Goal: Task Accomplishment & Management: Manage account settings

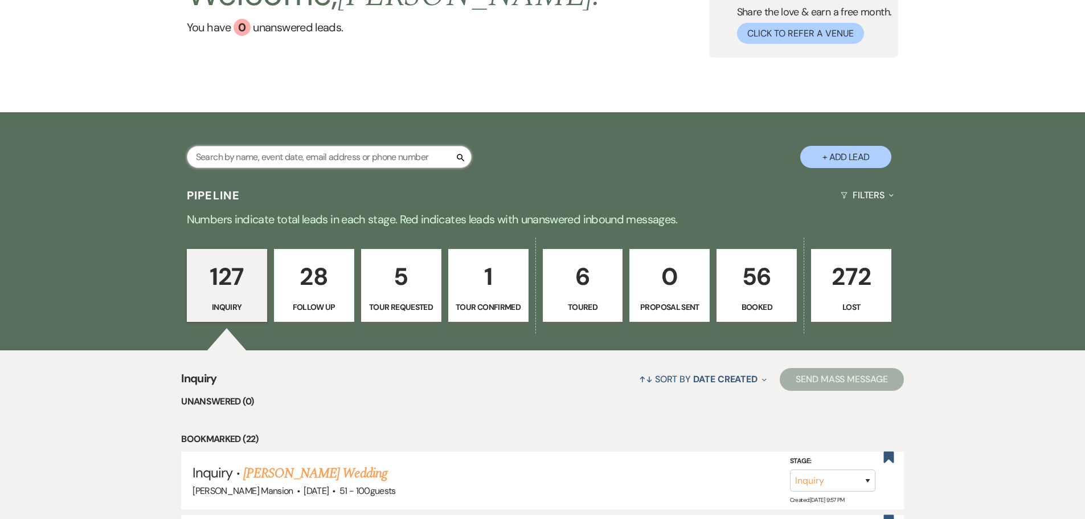
click at [230, 154] on input "text" at bounding box center [329, 157] width 285 height 22
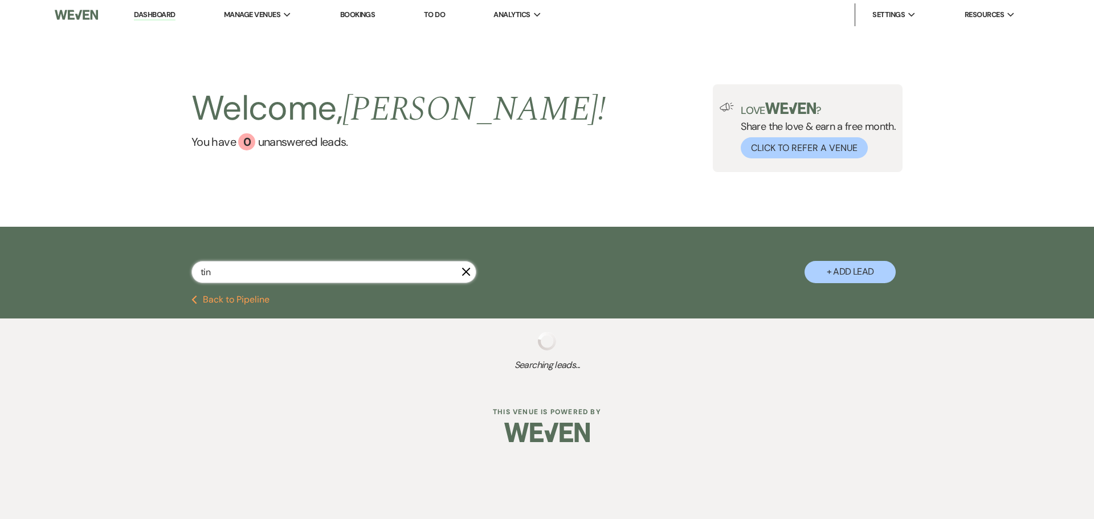
type input "[PERSON_NAME]"
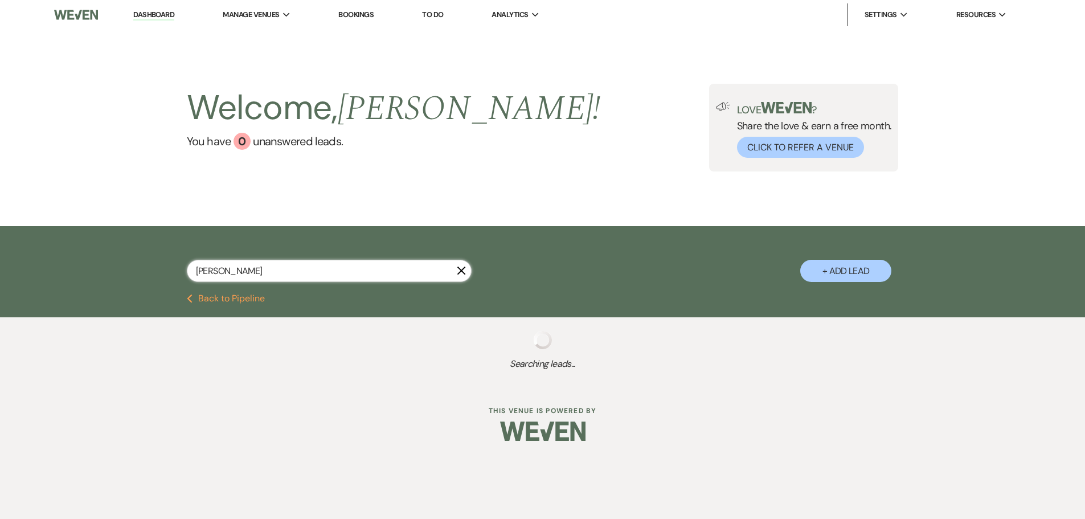
select select "8"
select select "2"
select select "8"
select select "4"
select select "9"
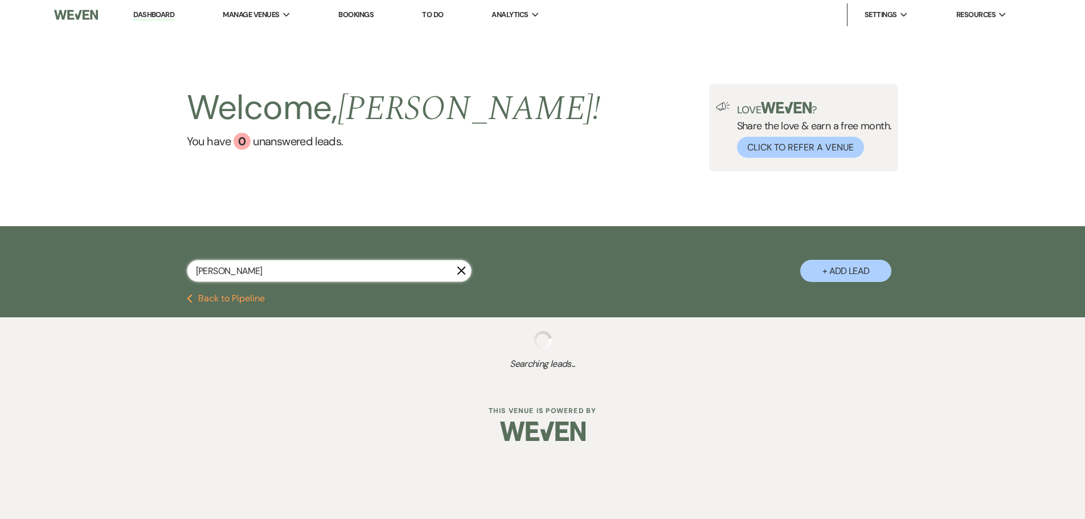
select select "8"
select select "10"
select select "8"
select select "6"
select select "8"
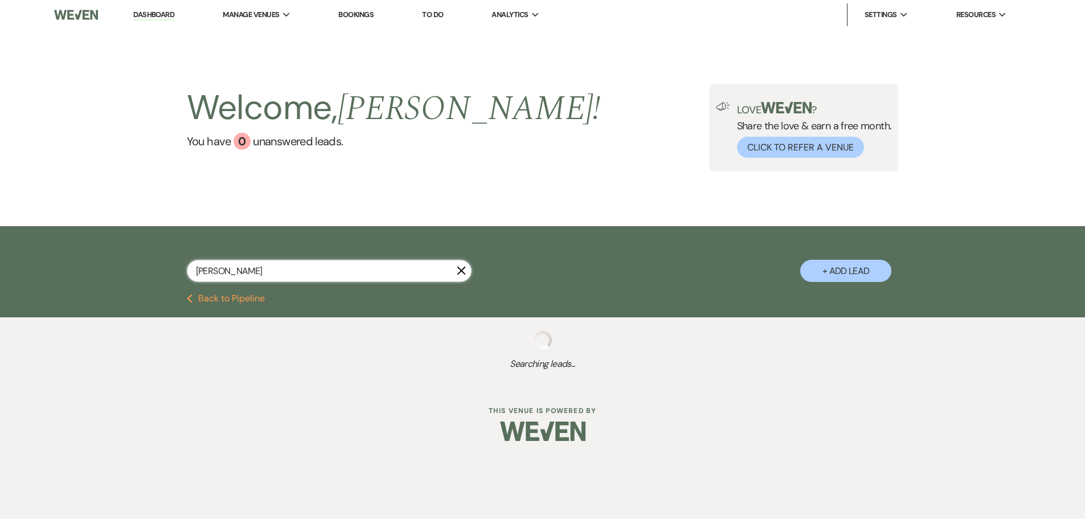
select select "5"
select select "8"
select select "6"
select select "8"
select select "5"
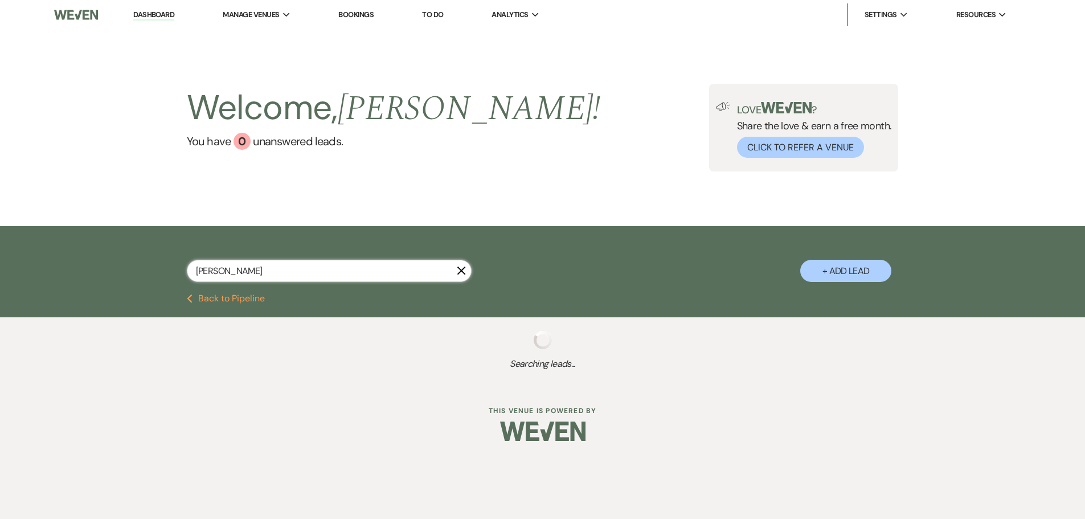
select select "8"
select select "5"
select select "8"
select select "5"
select select "8"
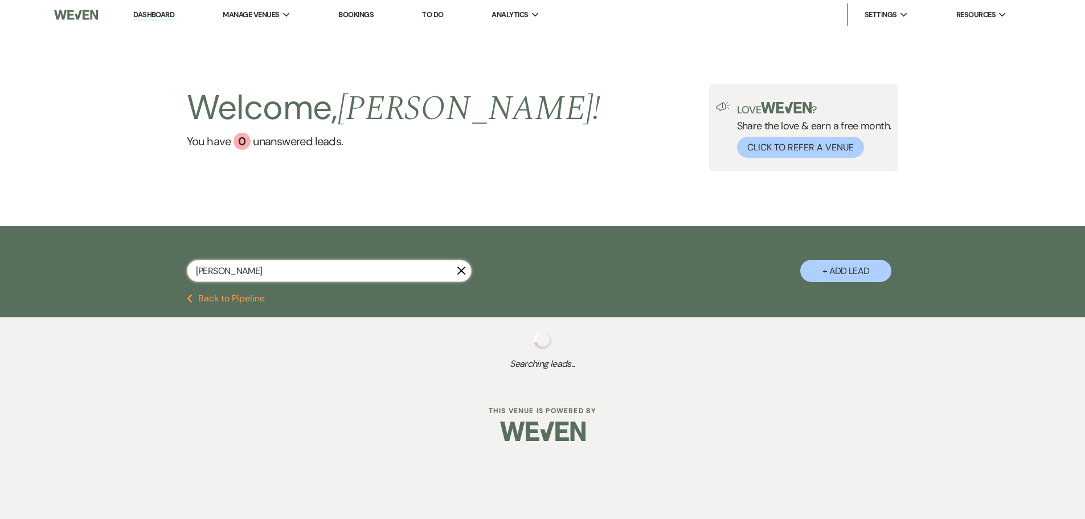
select select "3"
select select "8"
select select "5"
select select "8"
select select "4"
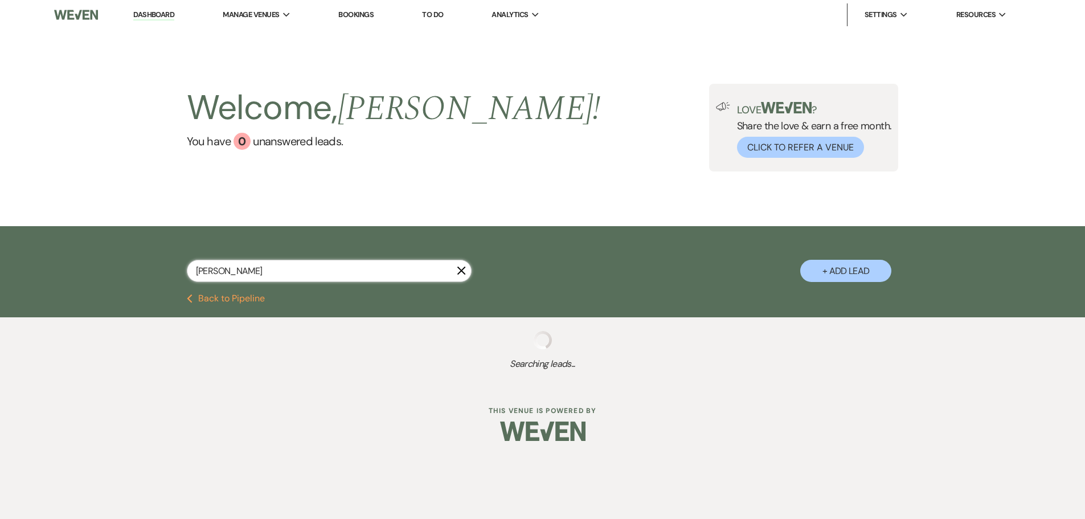
select select "8"
select select "5"
select select "8"
select select "6"
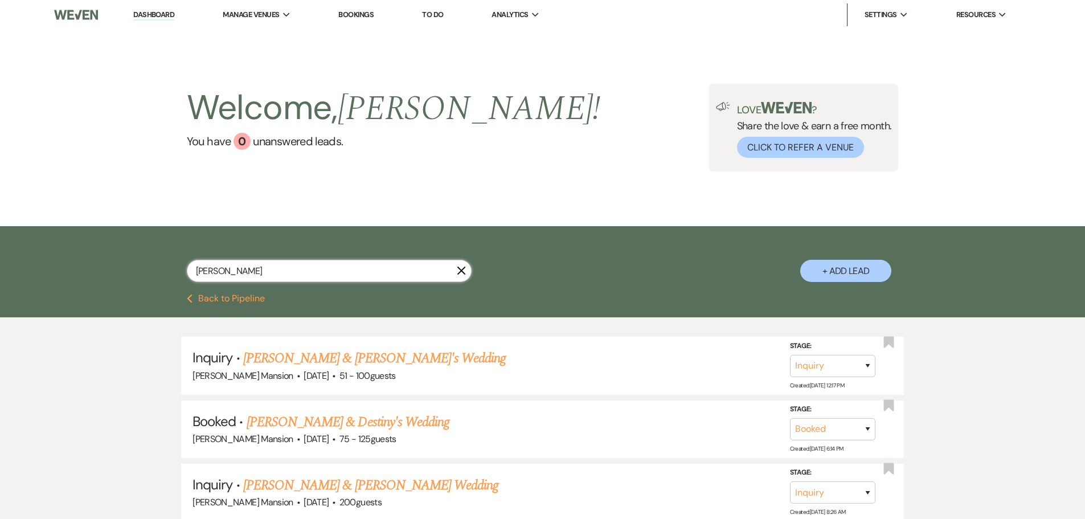
select select "8"
select select "4"
select select "9"
select select "8"
select select "6"
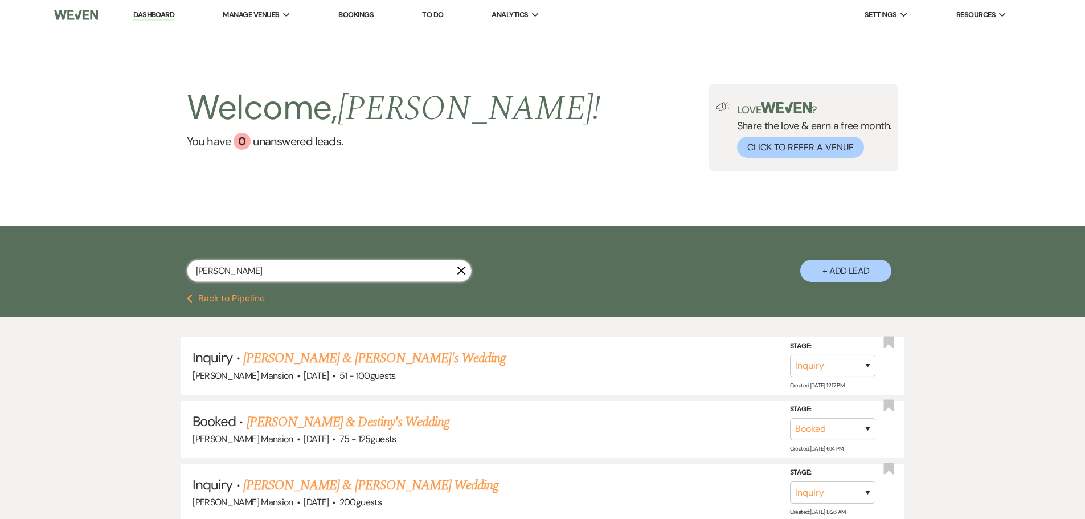
select select "8"
select select "5"
select select "8"
select select "4"
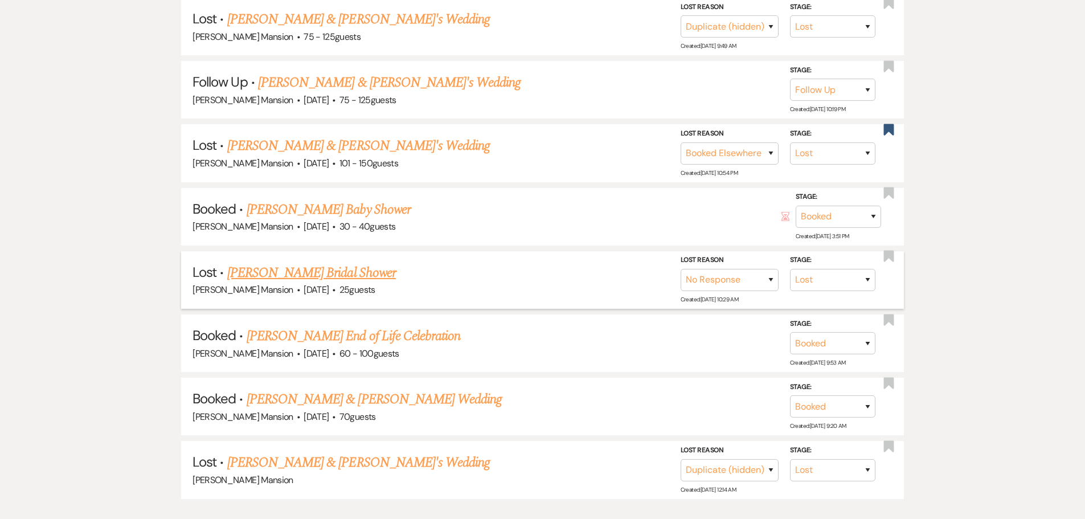
scroll to position [601, 0]
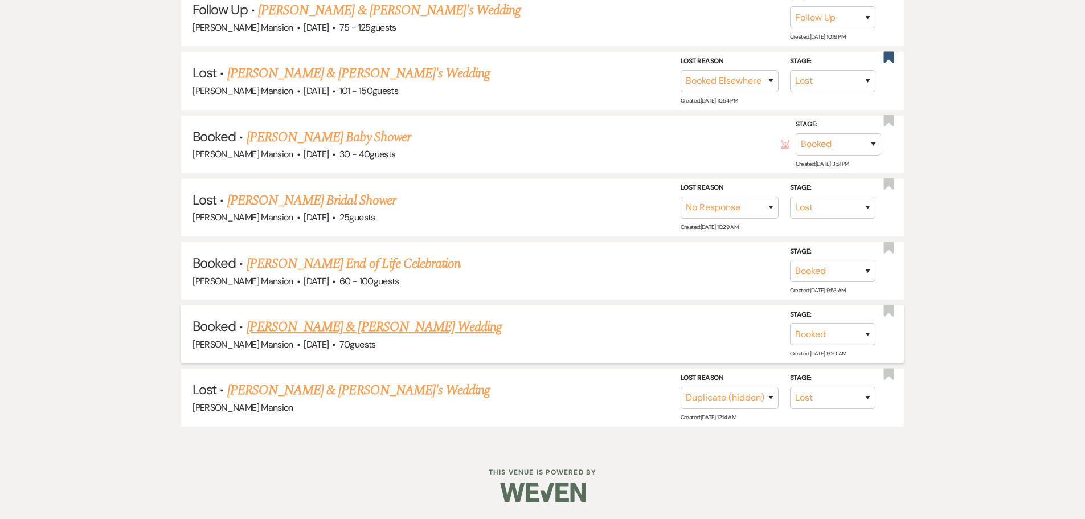
type input "[PERSON_NAME]"
click at [295, 331] on link "[PERSON_NAME] & [PERSON_NAME] Wedding" at bounding box center [374, 327] width 255 height 21
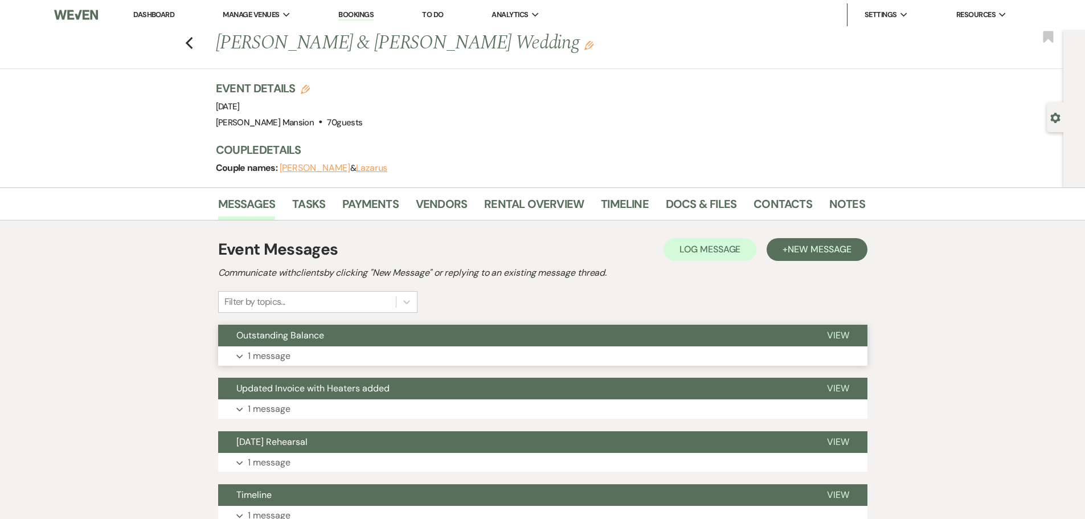
click at [258, 357] on p "1 message" at bounding box center [269, 356] width 43 height 15
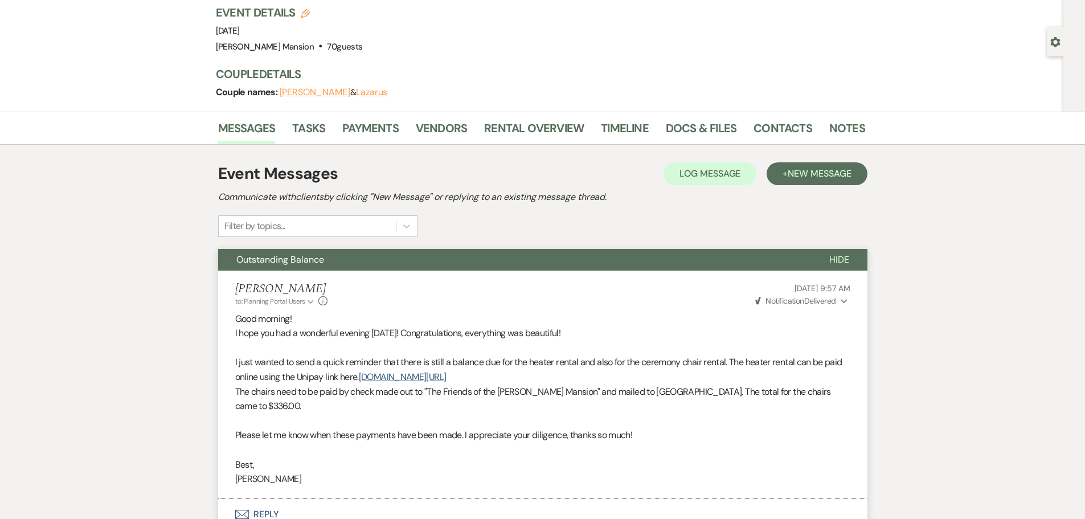
scroll to position [399, 0]
